Goal: Check status: Check status

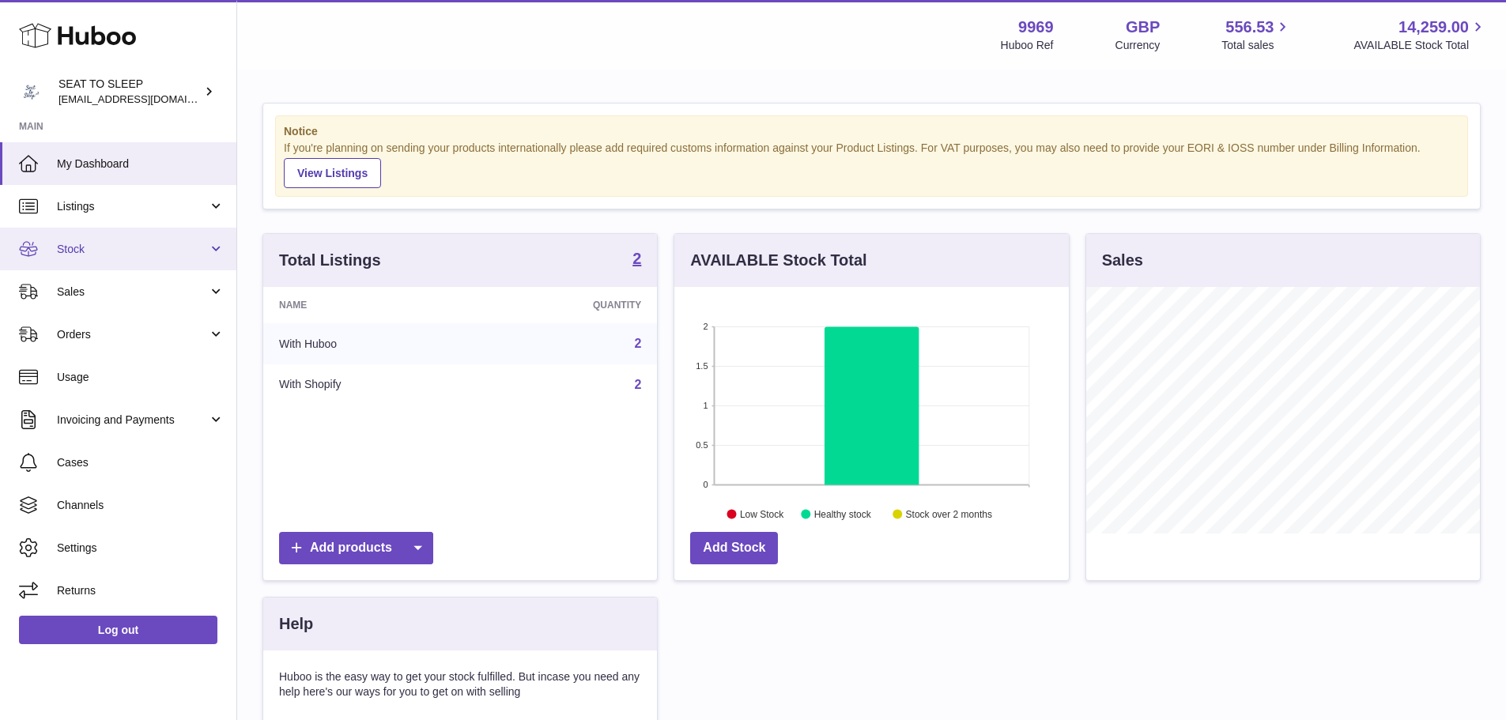
scroll to position [247, 394]
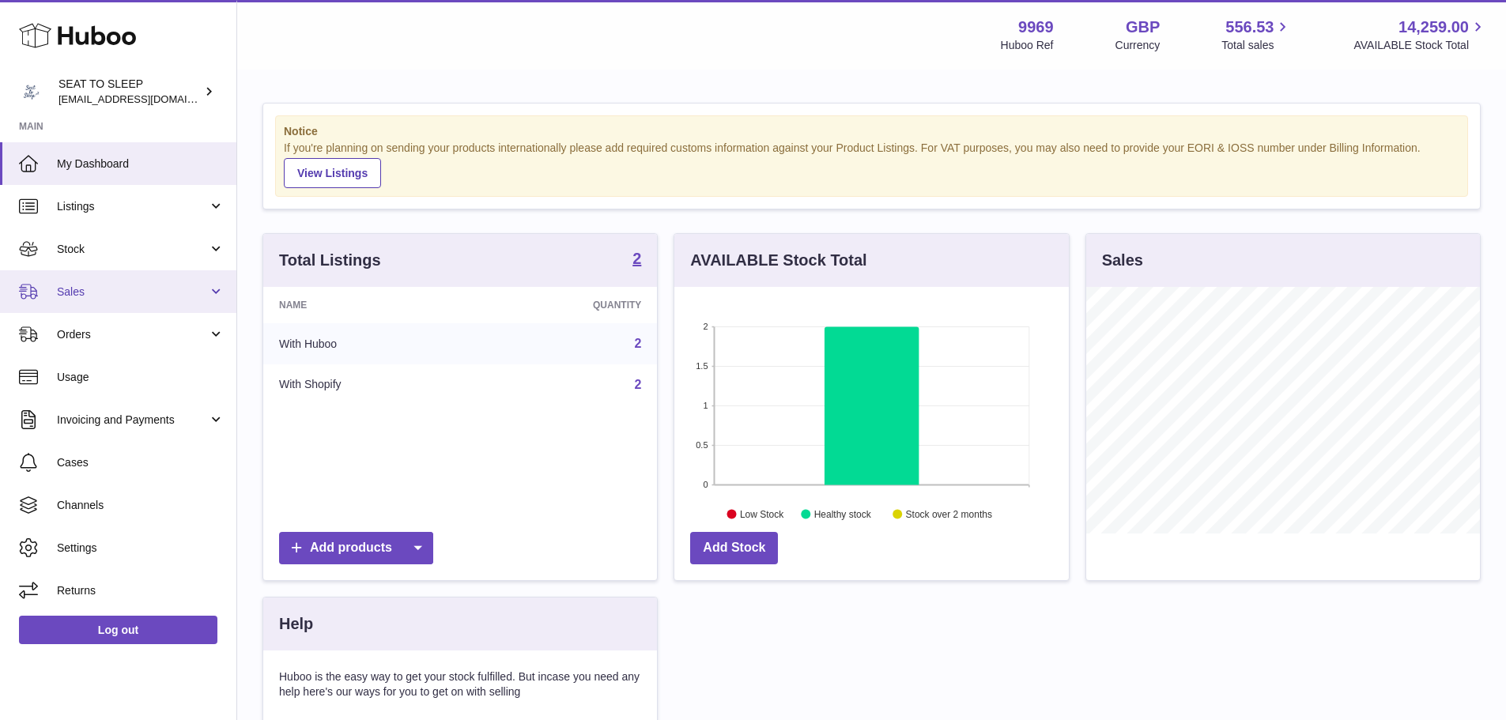
click at [107, 276] on link "Sales" at bounding box center [118, 291] width 236 height 43
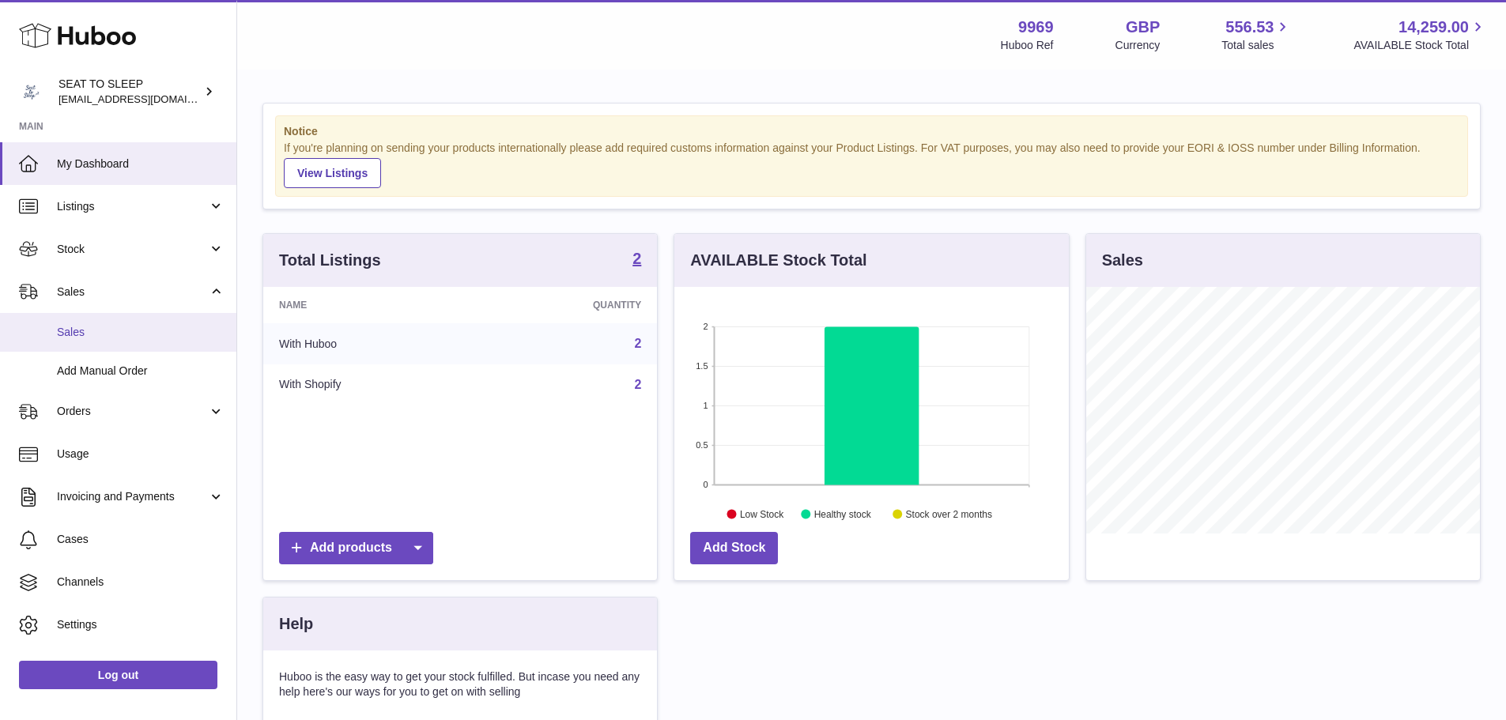
click at [127, 321] on link "Sales" at bounding box center [118, 332] width 236 height 39
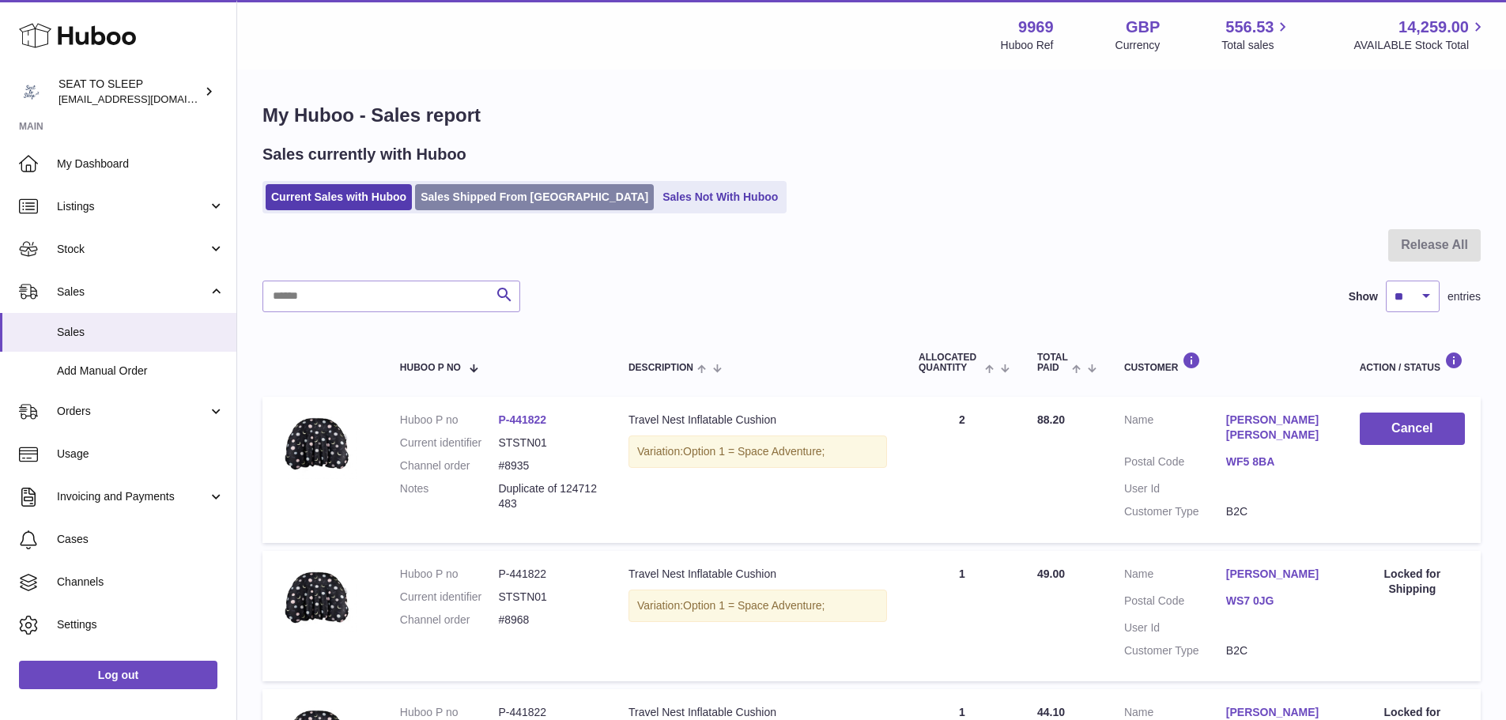
click at [515, 197] on link "Sales Shipped From [GEOGRAPHIC_DATA]" at bounding box center [534, 197] width 239 height 26
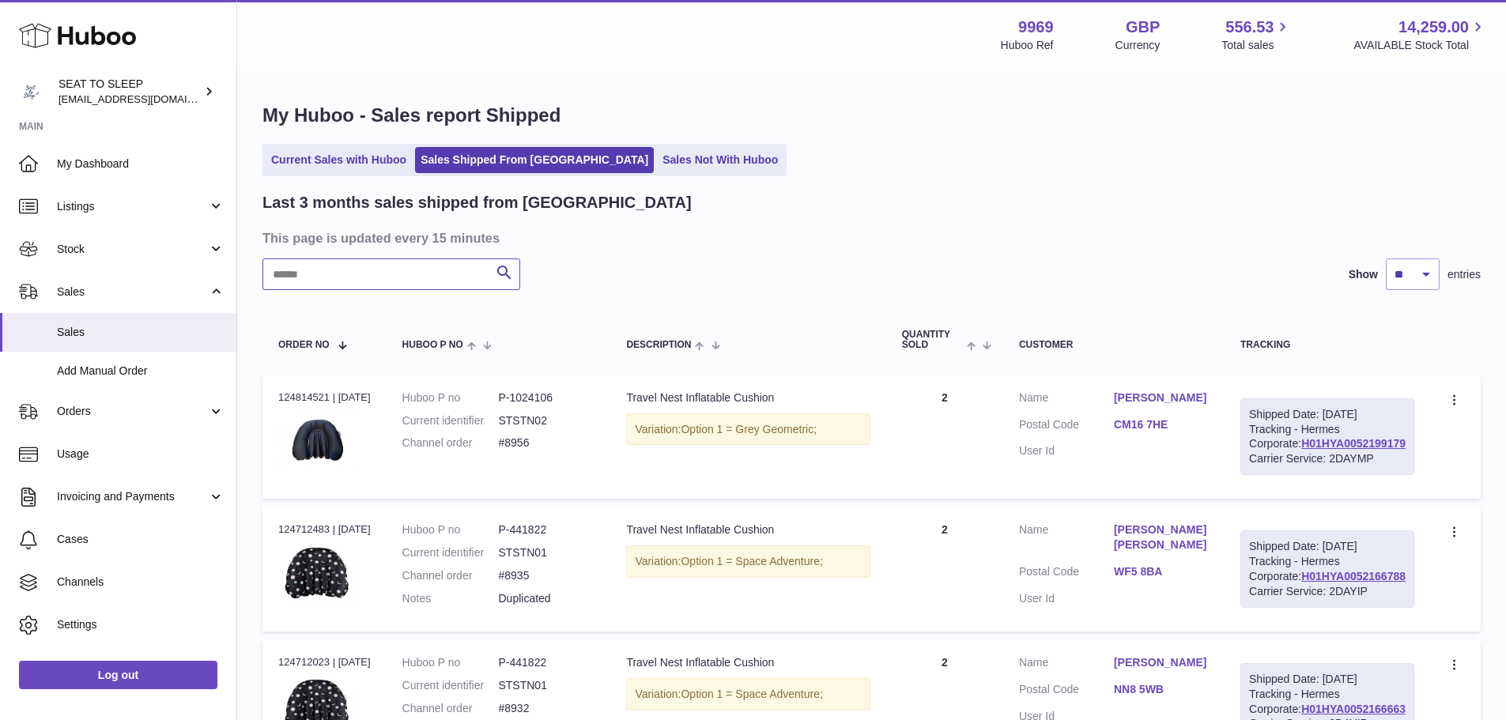
click at [423, 281] on input "text" at bounding box center [391, 274] width 258 height 32
paste input "*****"
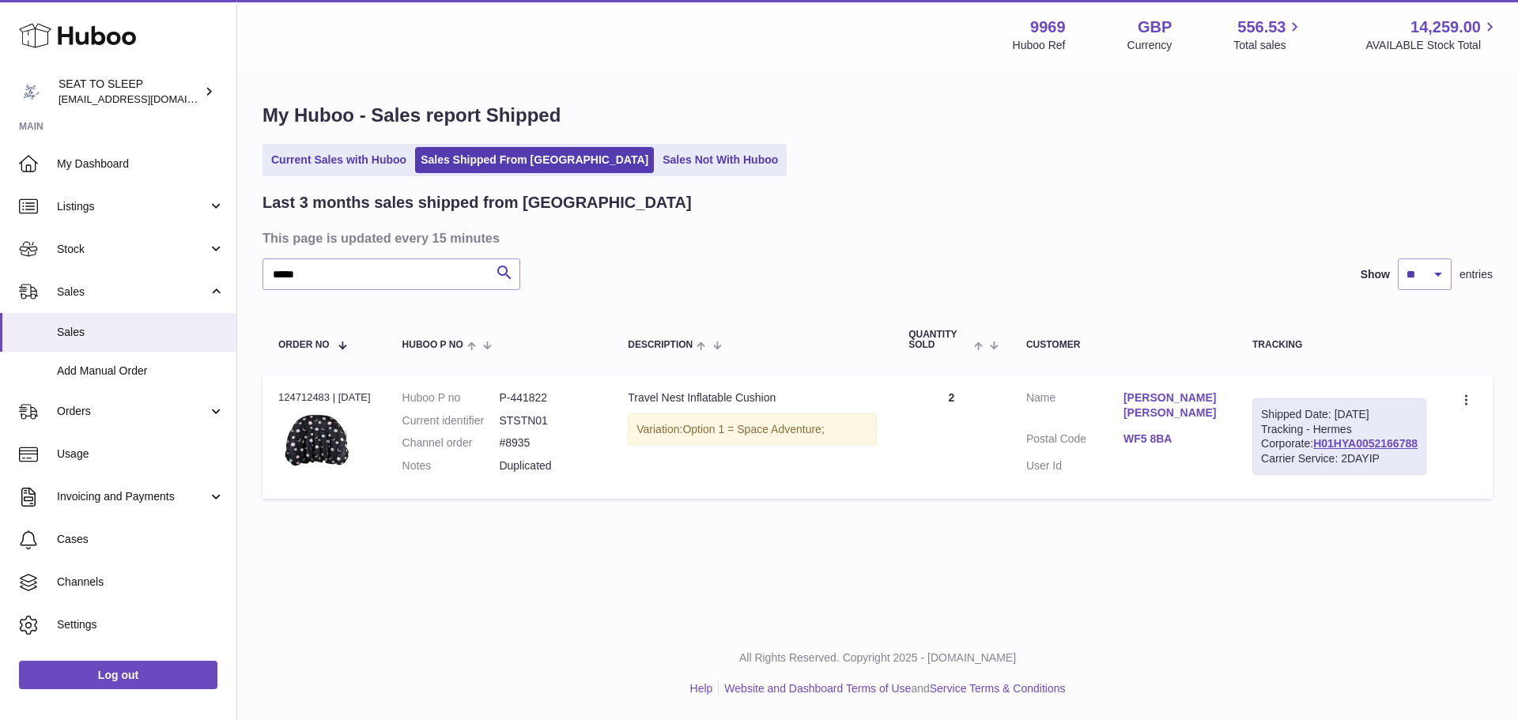
click at [683, 500] on td "Description Travel Nest Inflatable Cushion Variation: Option 1 = Space Adventur…" at bounding box center [752, 437] width 281 height 125
drag, startPoint x: 1153, startPoint y: 409, endPoint x: 1227, endPoint y: 406, distance: 73.6
click at [1220, 406] on dl "Customer Name Louise Louise Postal Code WF5 8BA User Id" at bounding box center [1123, 436] width 194 height 92
drag, startPoint x: 374, startPoint y: 278, endPoint x: 249, endPoint y: 279, distance: 124.9
click at [249, 279] on div "My Huboo - Sales report Shipped Current Sales with Huboo Sales Shipped From Hub…" at bounding box center [877, 304] width 1281 height 467
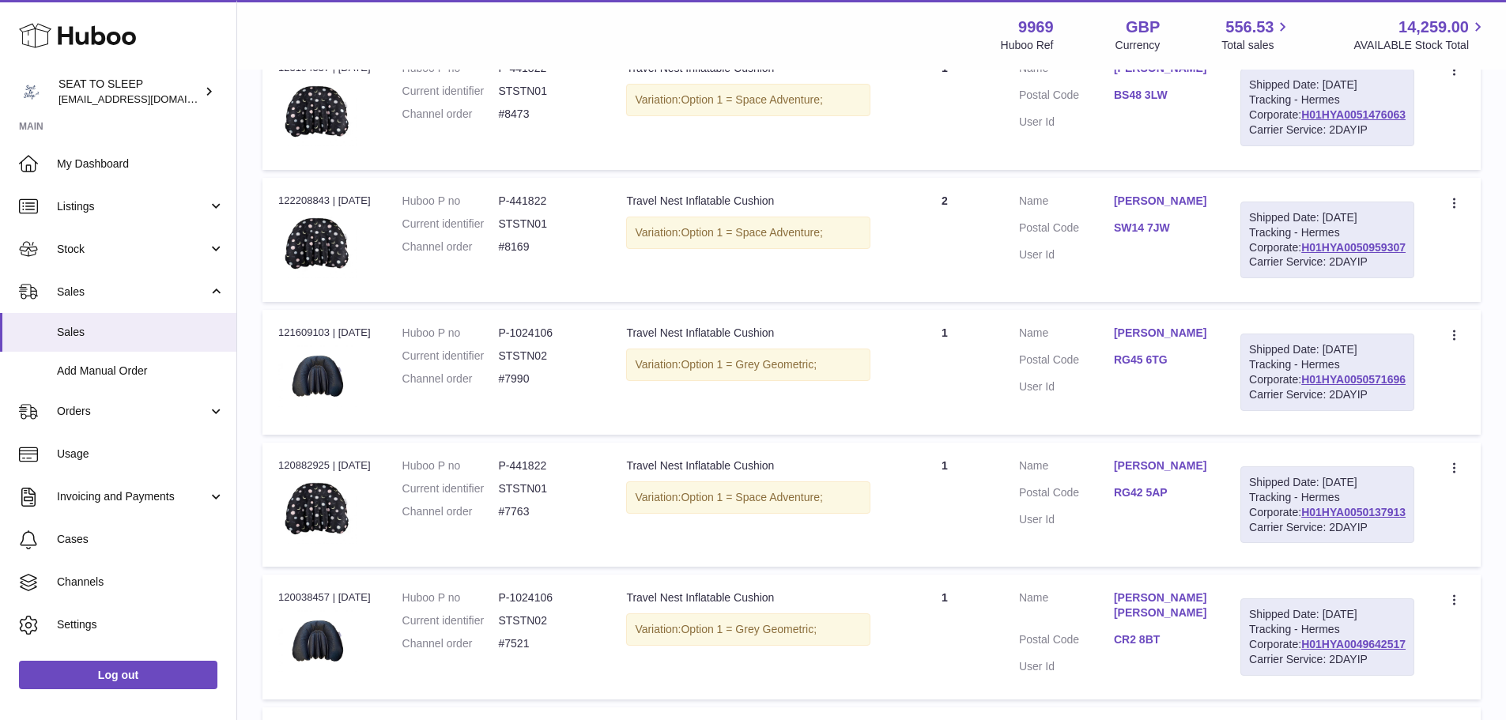
scroll to position [110, 0]
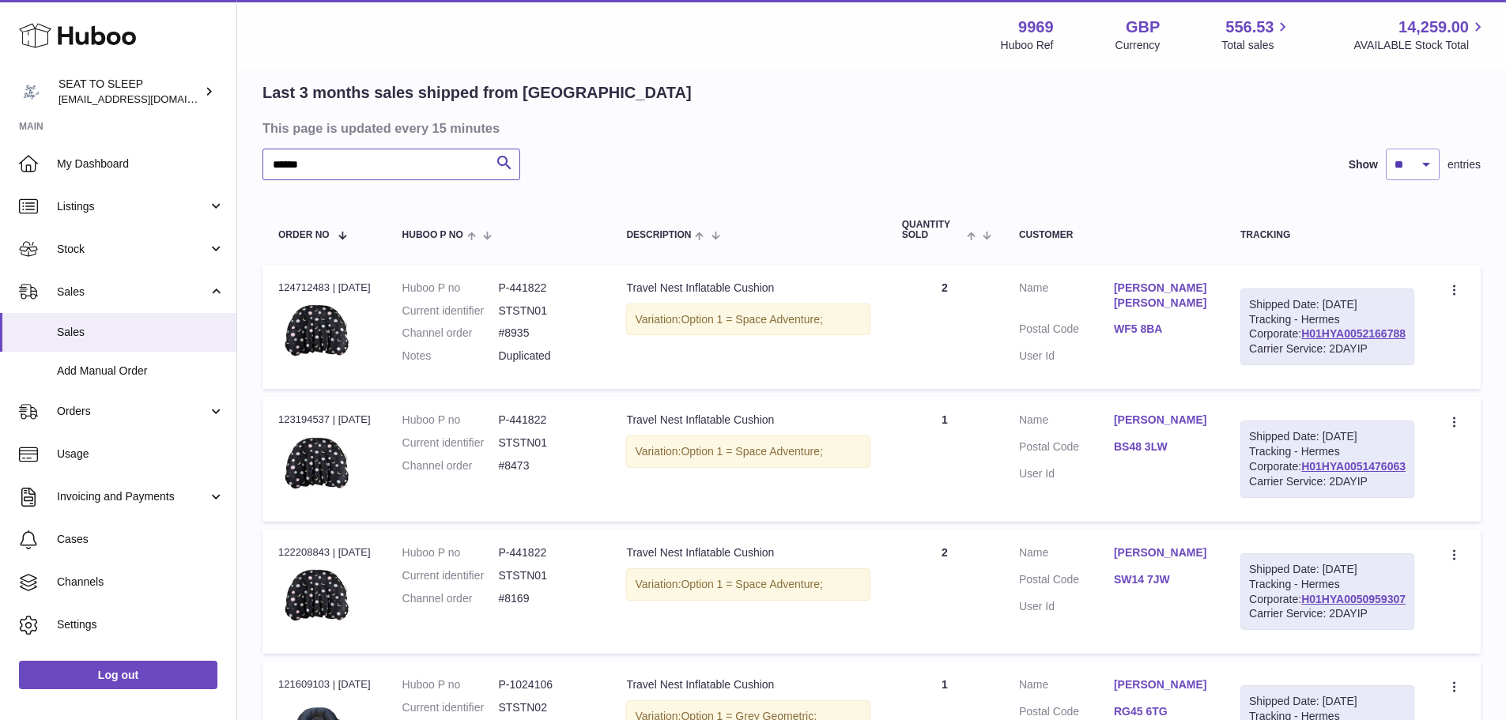
type input "******"
click at [273, 291] on td "Order no 124712483 | 15th Sep" at bounding box center [324, 327] width 124 height 125
click at [285, 285] on div "Order no 124712483 | 15th Sep" at bounding box center [324, 288] width 92 height 14
